Goal: Task Accomplishment & Management: Complete application form

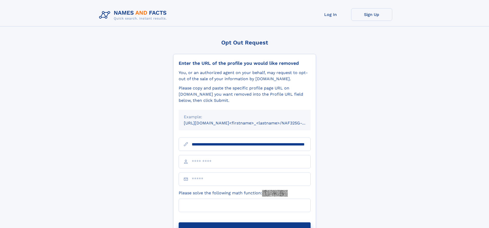
scroll to position [0, 53]
type input "**********"
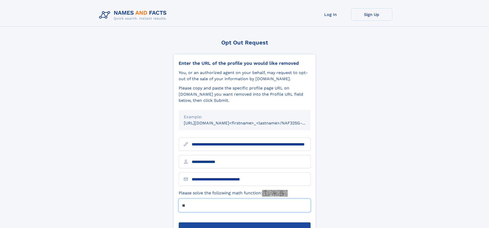
type input "**"
click at [244, 222] on button "Submit Opt Out Request" at bounding box center [245, 230] width 132 height 16
